Goal: Information Seeking & Learning: Understand process/instructions

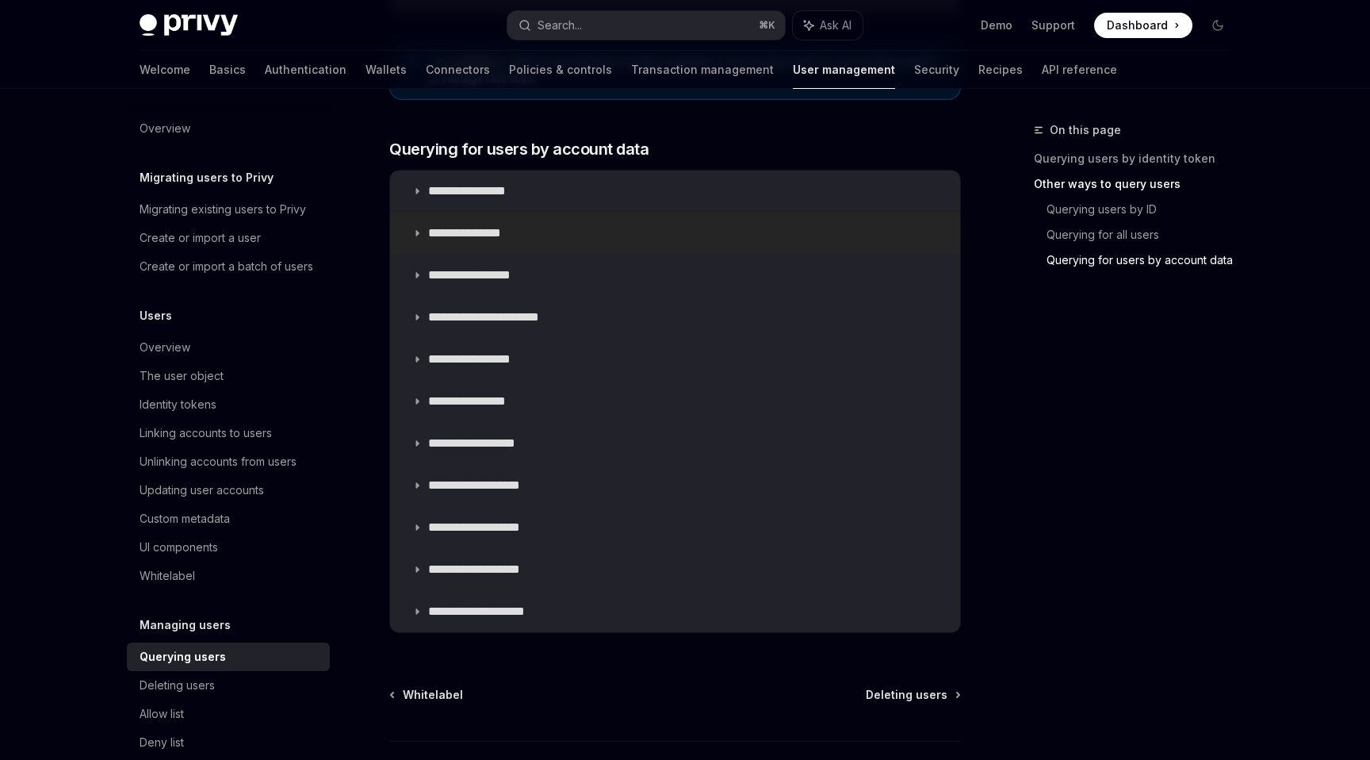
scroll to position [940, 0]
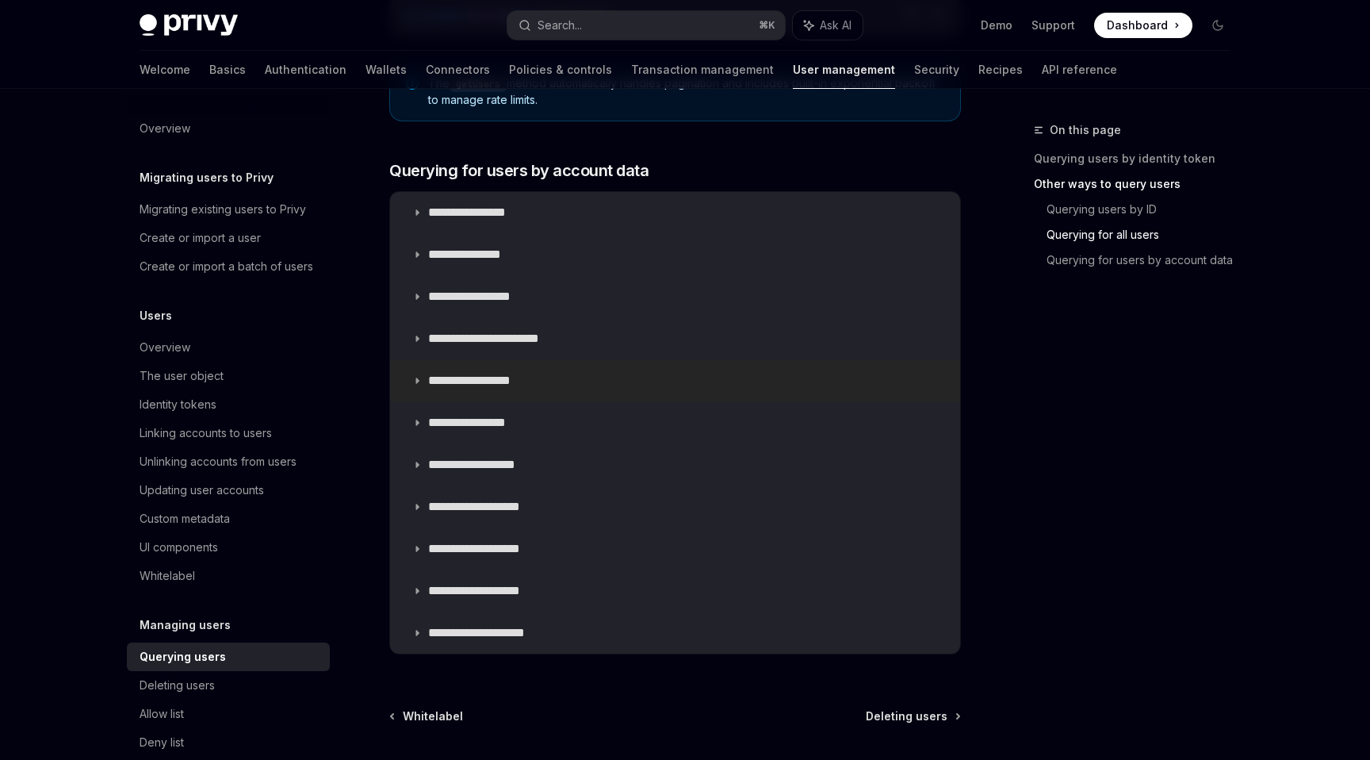
click at [808, 379] on summary "**********" at bounding box center [675, 380] width 570 height 41
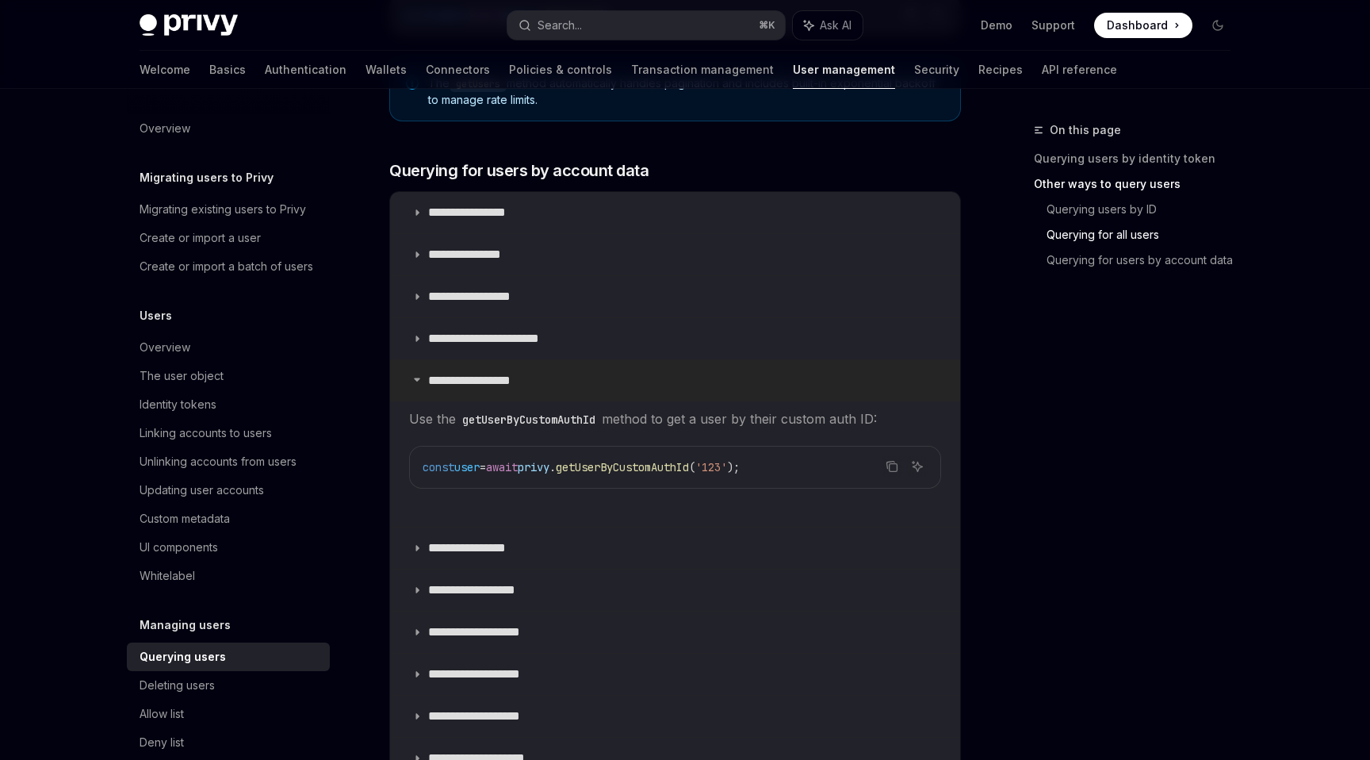
click at [808, 379] on summary "**********" at bounding box center [675, 380] width 570 height 41
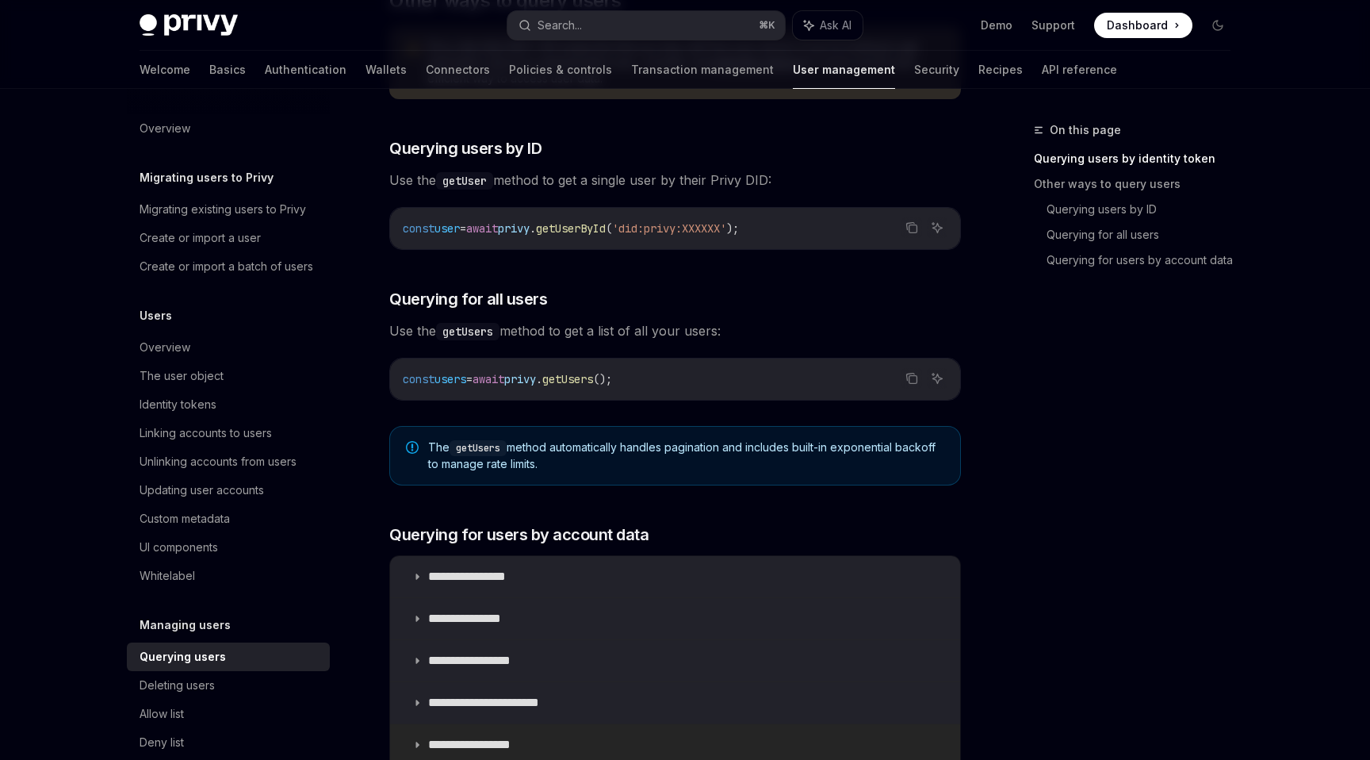
scroll to position [88, 0]
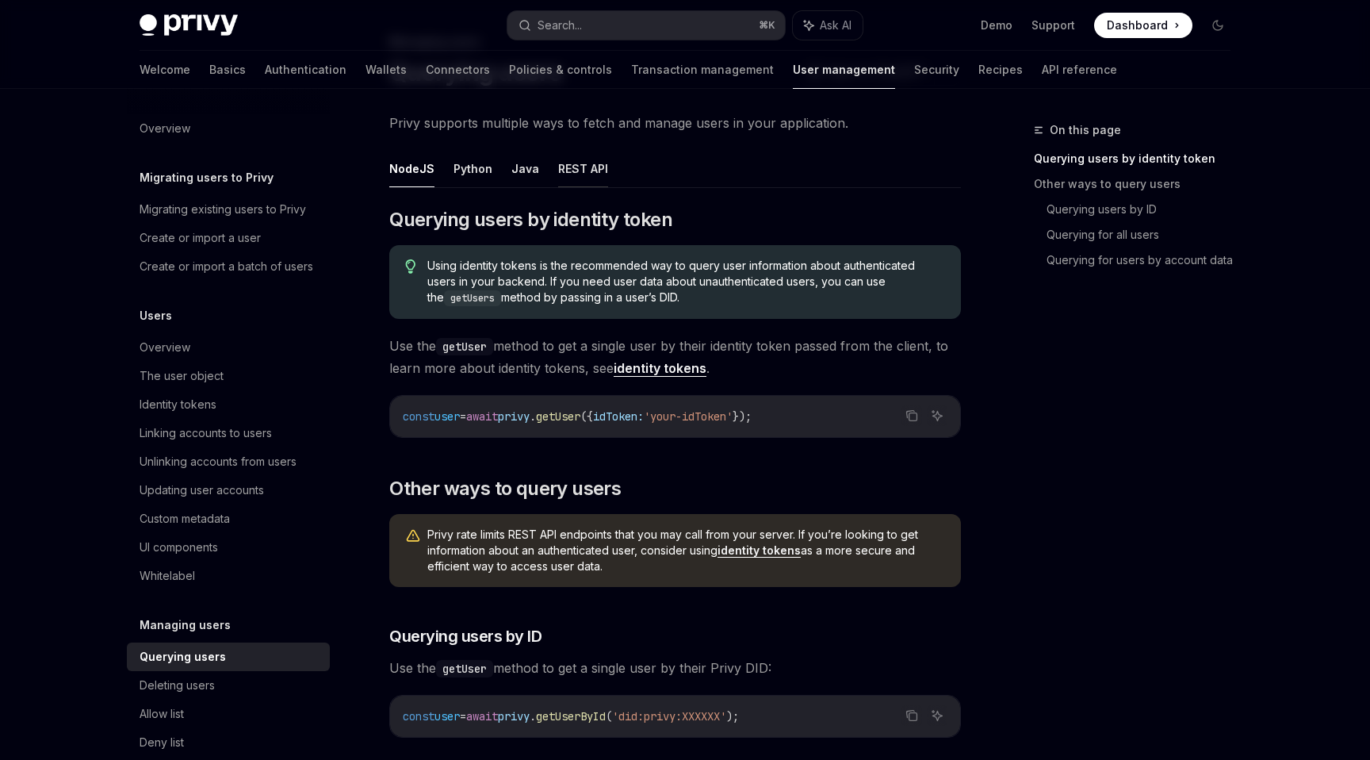
click at [598, 168] on button "REST API" at bounding box center [583, 168] width 50 height 37
type textarea "*"
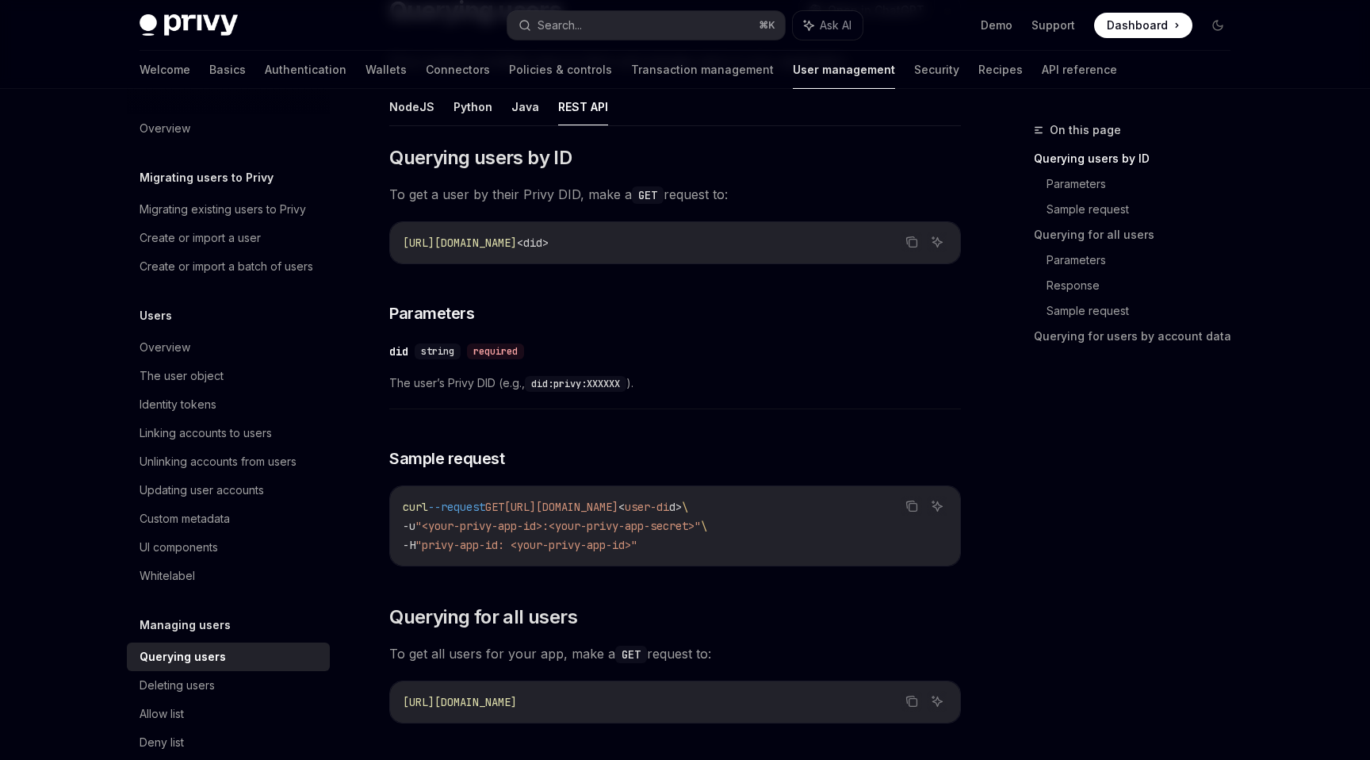
scroll to position [125, 0]
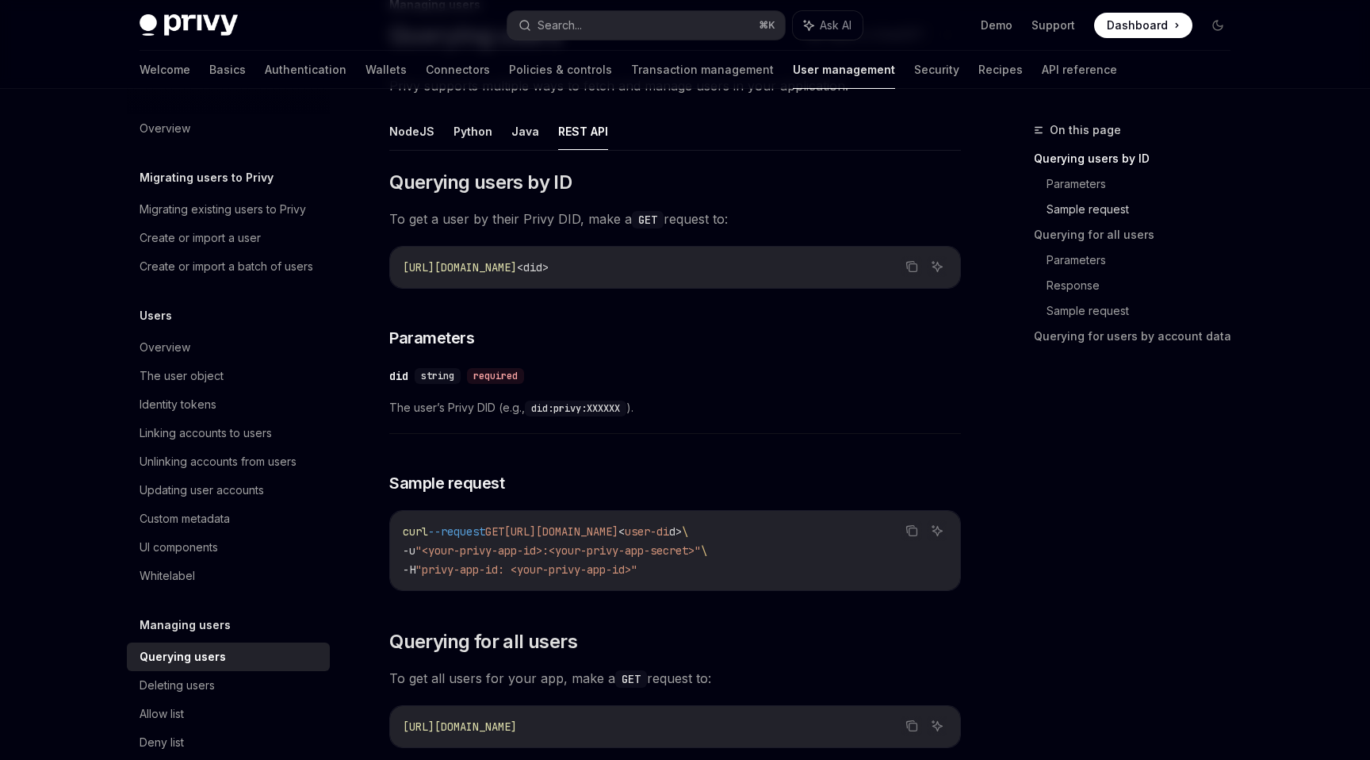
click at [1083, 204] on link "Sample request" at bounding box center [1145, 209] width 197 height 25
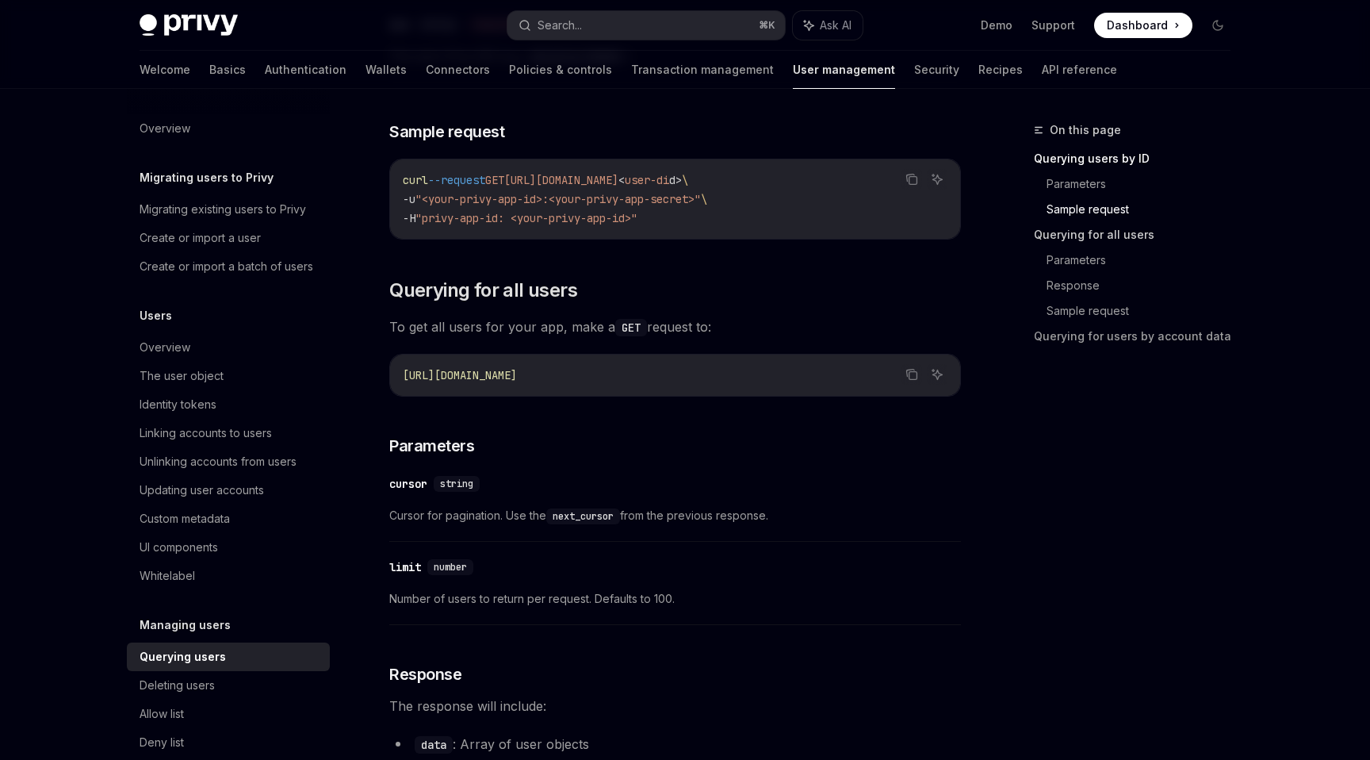
click at [1081, 230] on link "Querying for all users" at bounding box center [1138, 234] width 209 height 25
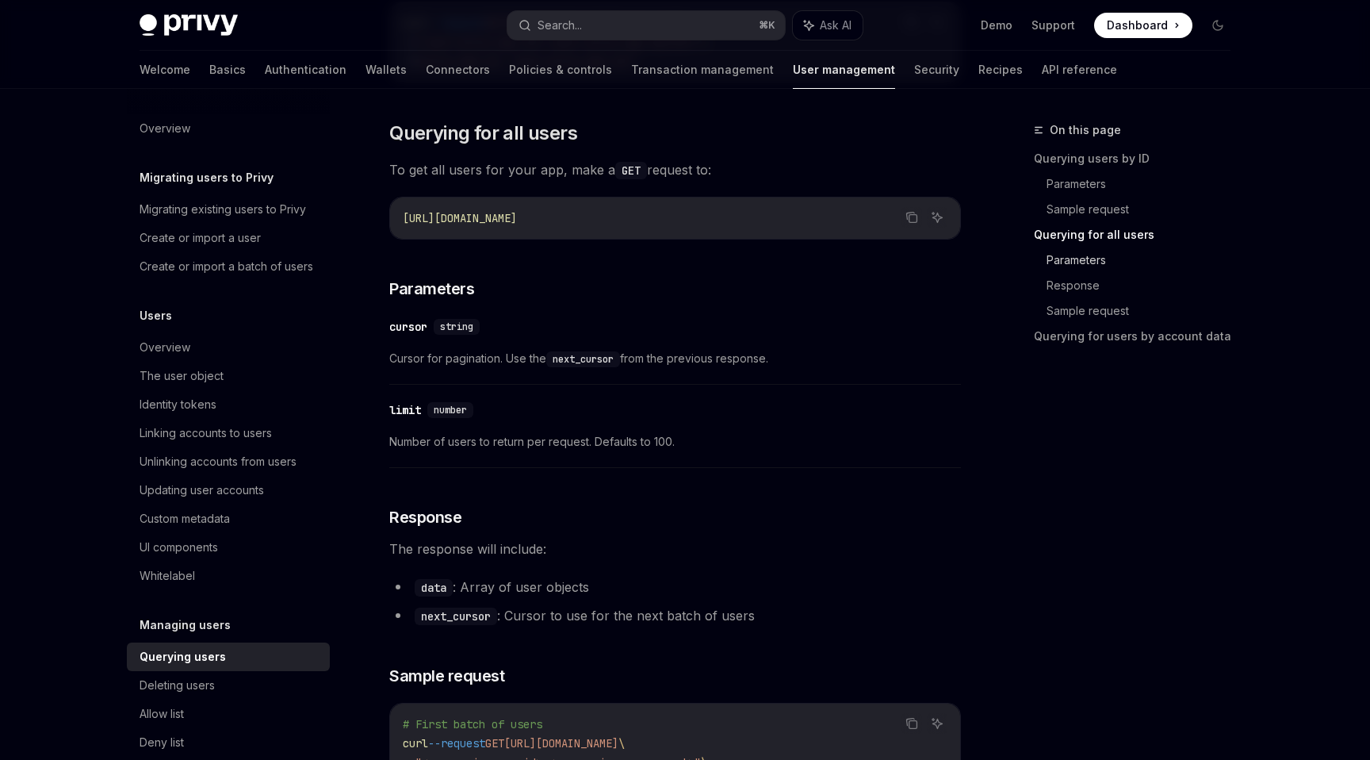
click at [1083, 263] on link "Parameters" at bounding box center [1145, 259] width 197 height 25
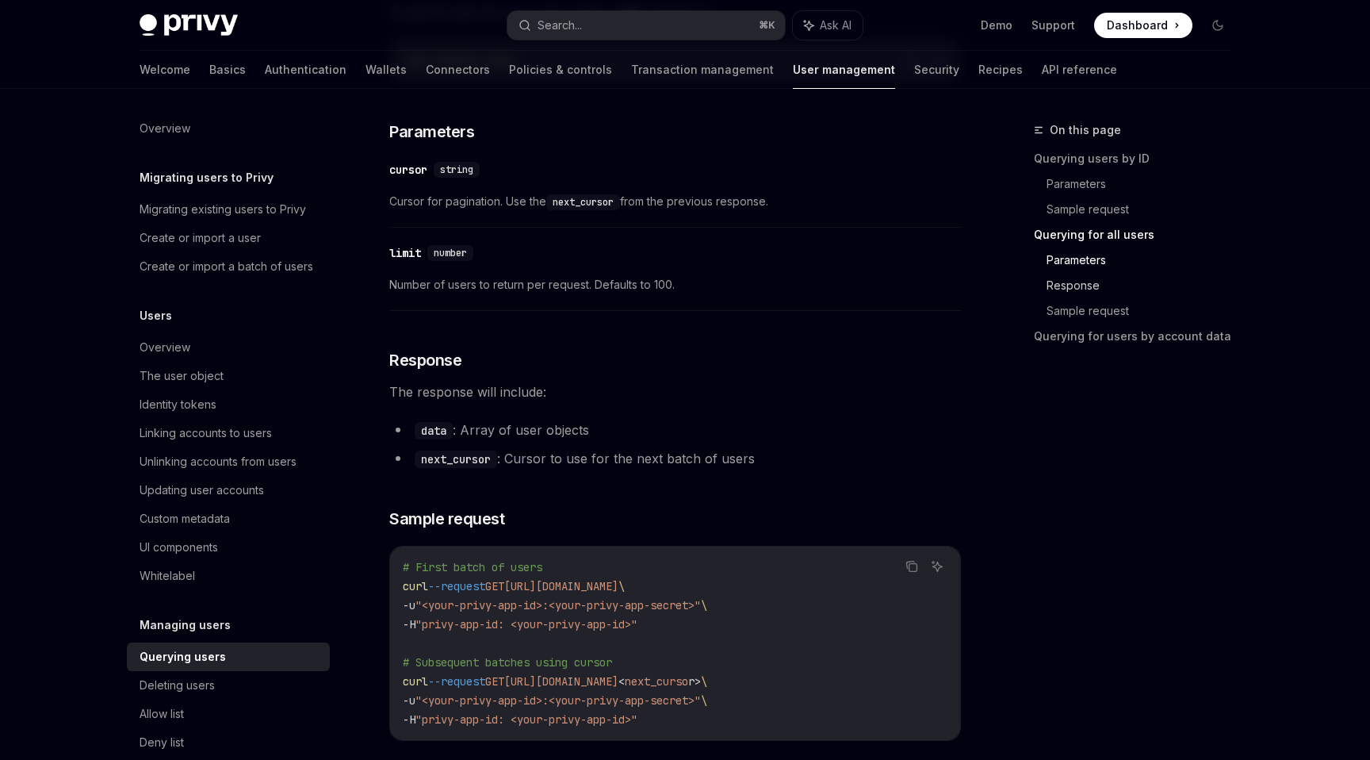
click at [1084, 279] on link "Response" at bounding box center [1145, 285] width 197 height 25
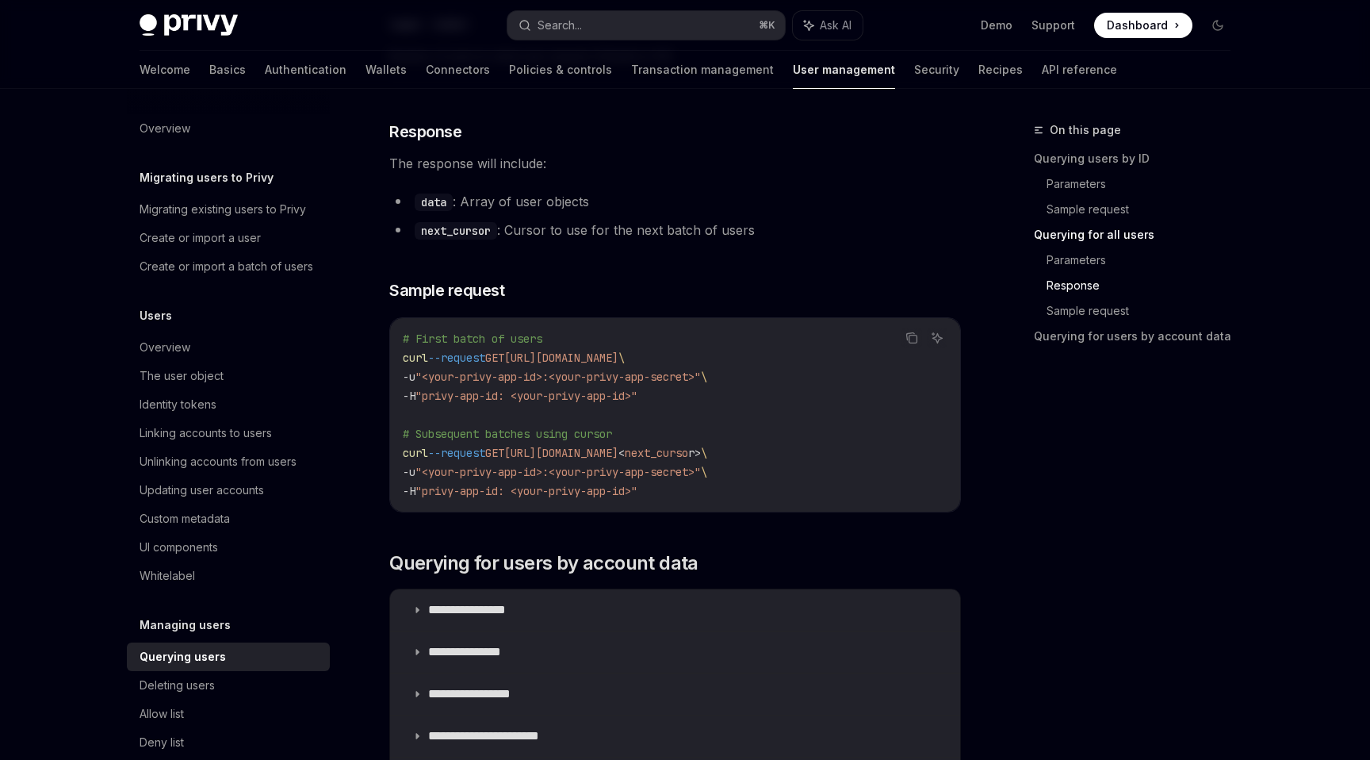
click at [1085, 297] on link "Response" at bounding box center [1145, 285] width 197 height 25
click at [1085, 301] on link "Sample request" at bounding box center [1145, 310] width 197 height 25
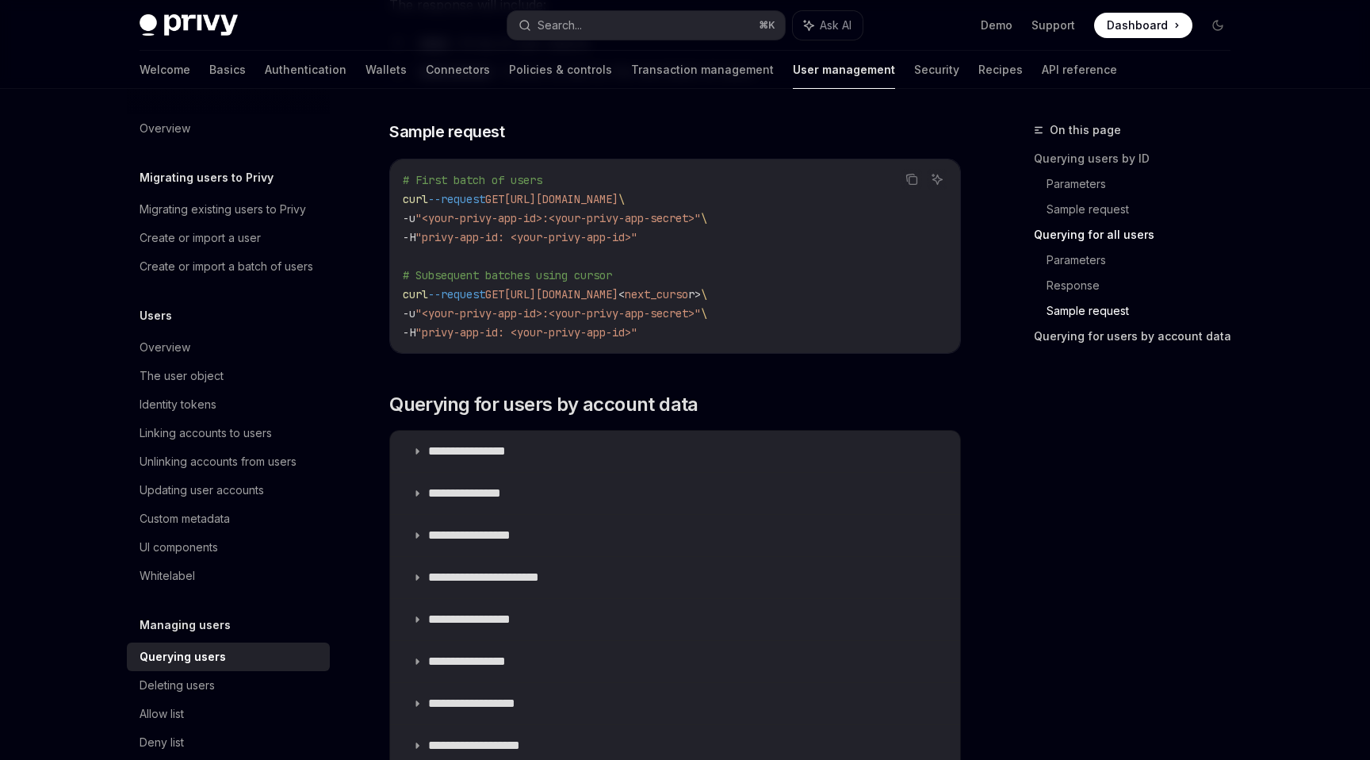
click at [1089, 331] on link "Querying for users by account data" at bounding box center [1138, 335] width 209 height 25
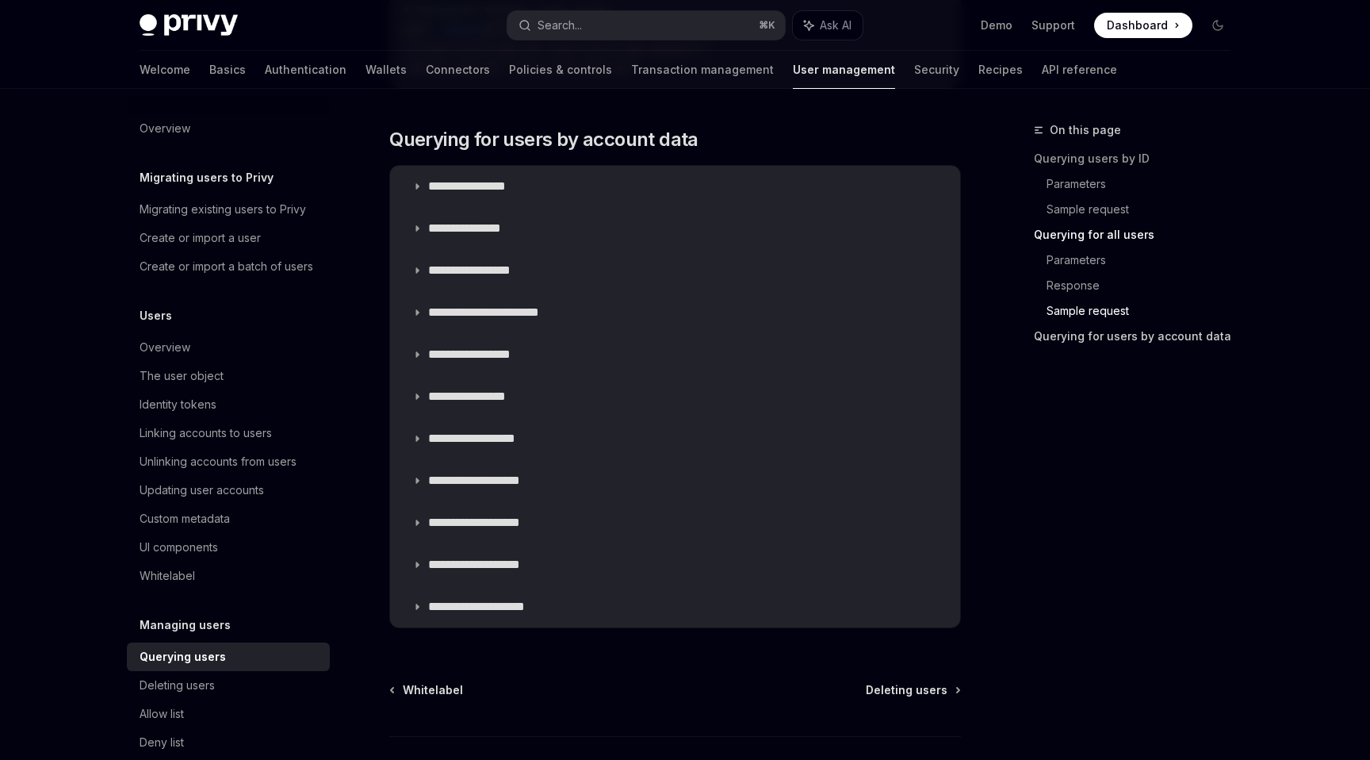
scroll to position [1449, 0]
